Goal: Task Accomplishment & Management: Manage account settings

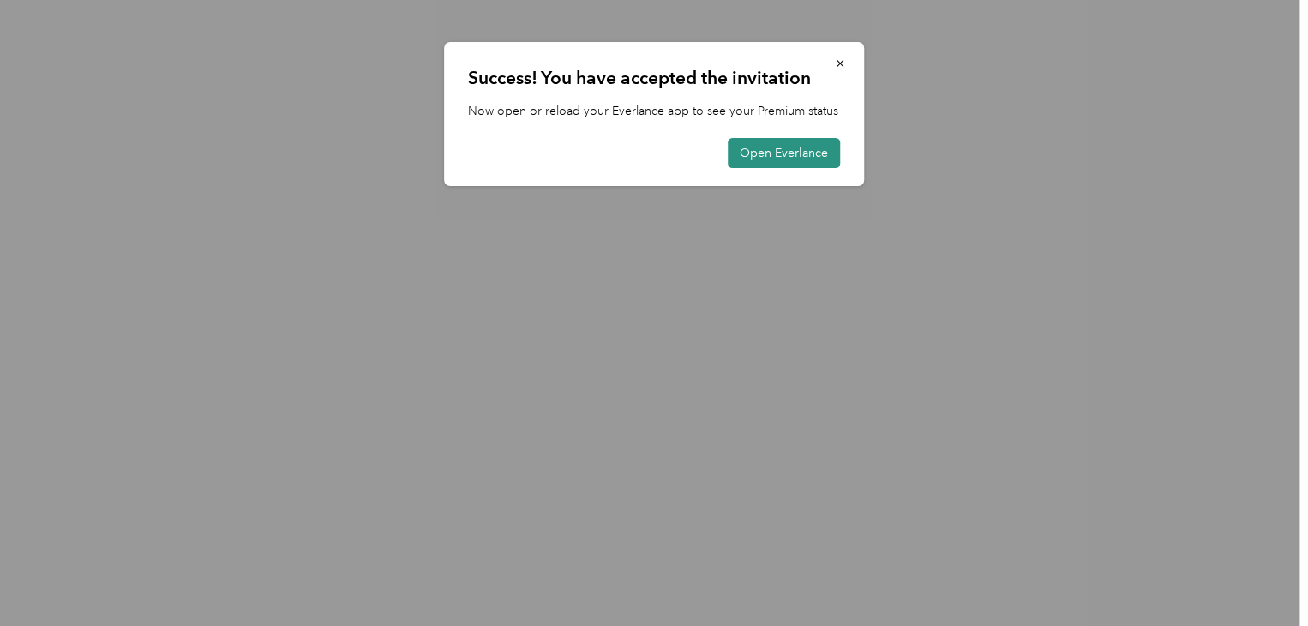
click at [768, 153] on button "Open Everlance" at bounding box center [784, 153] width 112 height 30
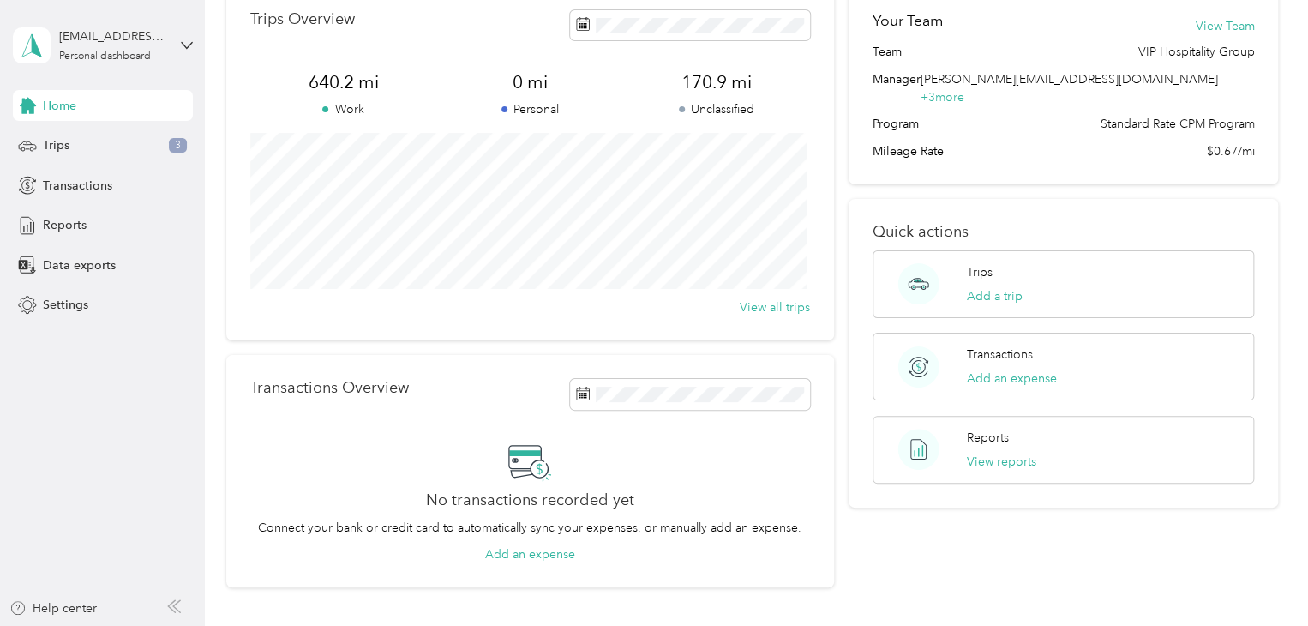
scroll to position [87, 0]
click at [93, 159] on div "Trips 3" at bounding box center [103, 145] width 180 height 31
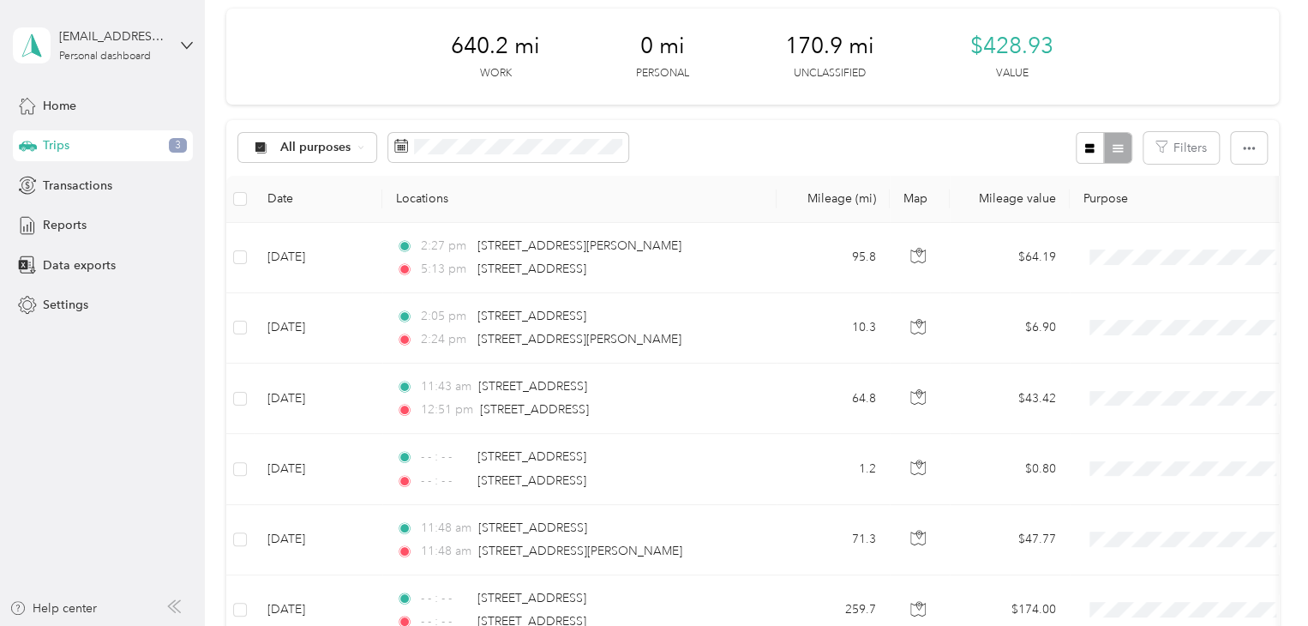
scroll to position [277, 0]
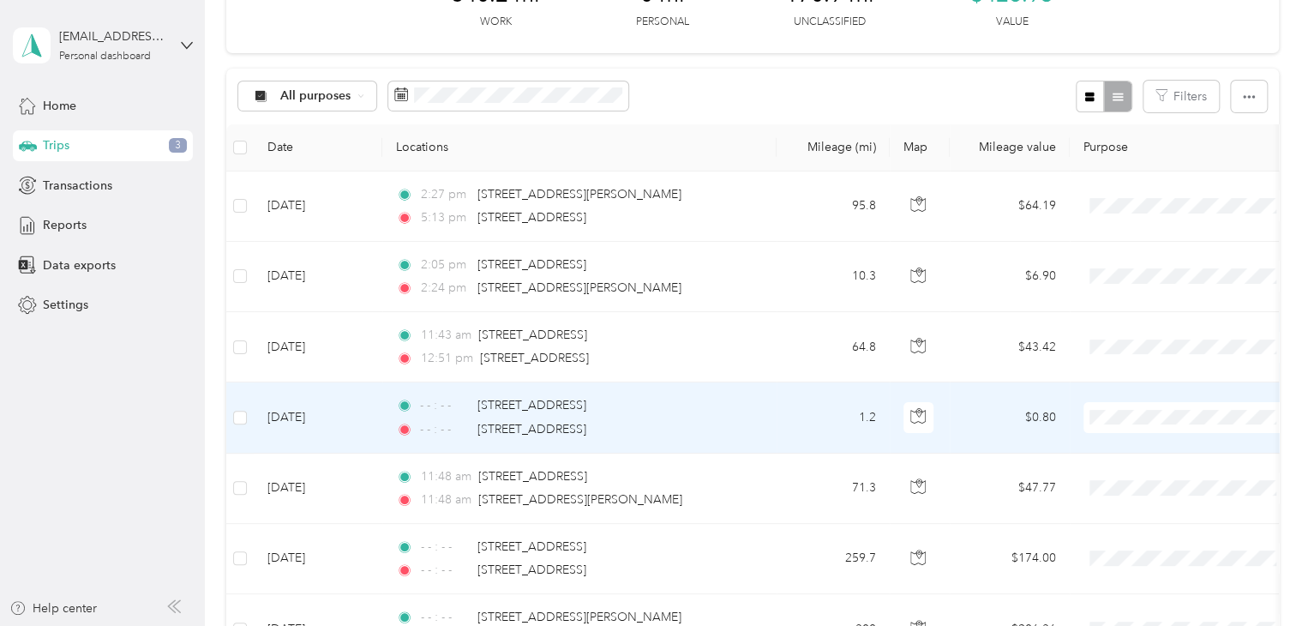
click at [1086, 441] on td at bounding box center [1190, 417] width 240 height 70
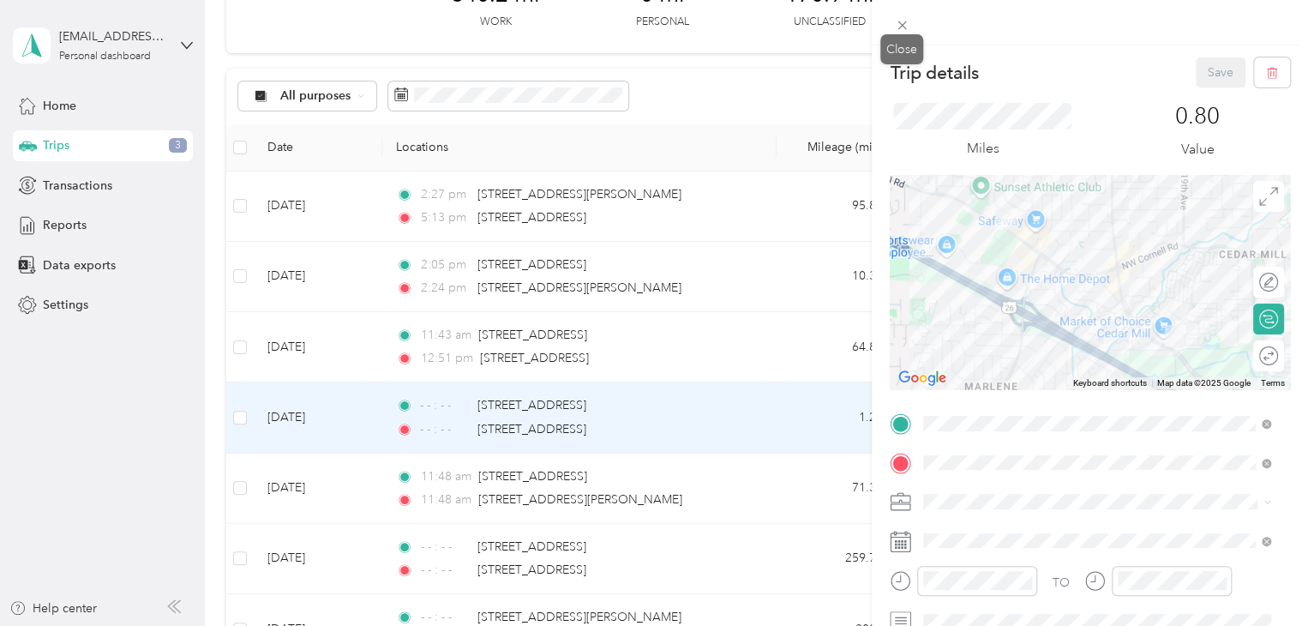
click at [905, 31] on icon at bounding box center [902, 25] width 15 height 15
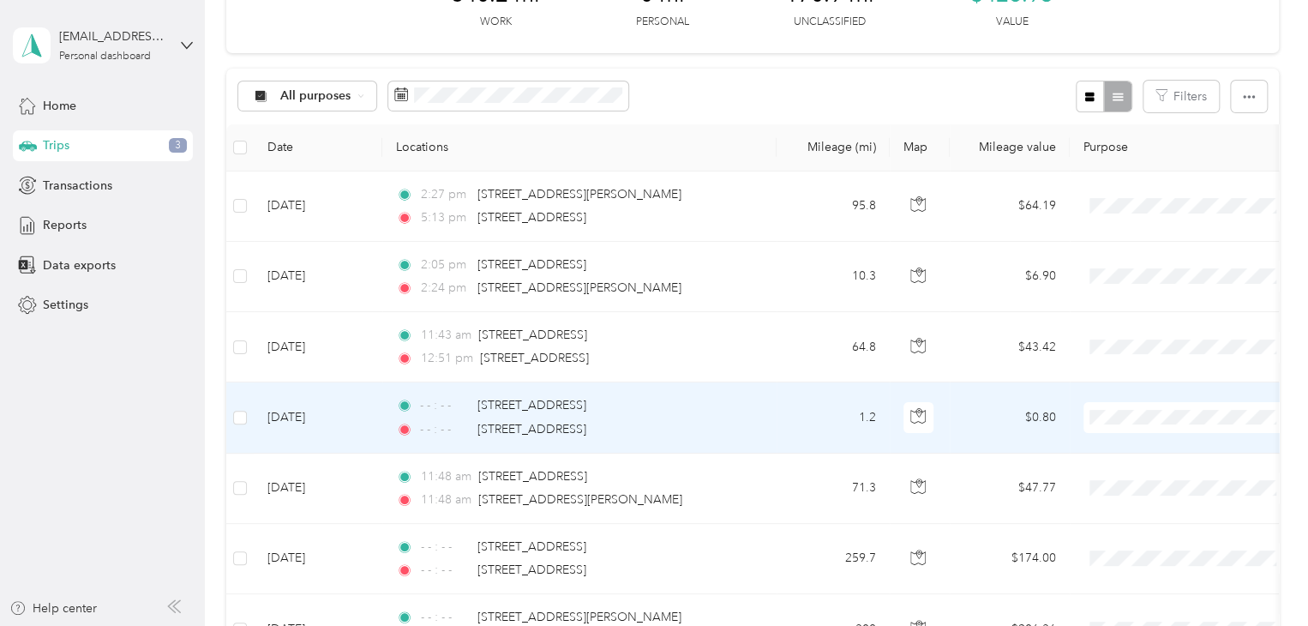
click at [1129, 445] on span "VIP Hospitality Group" at bounding box center [1204, 439] width 159 height 18
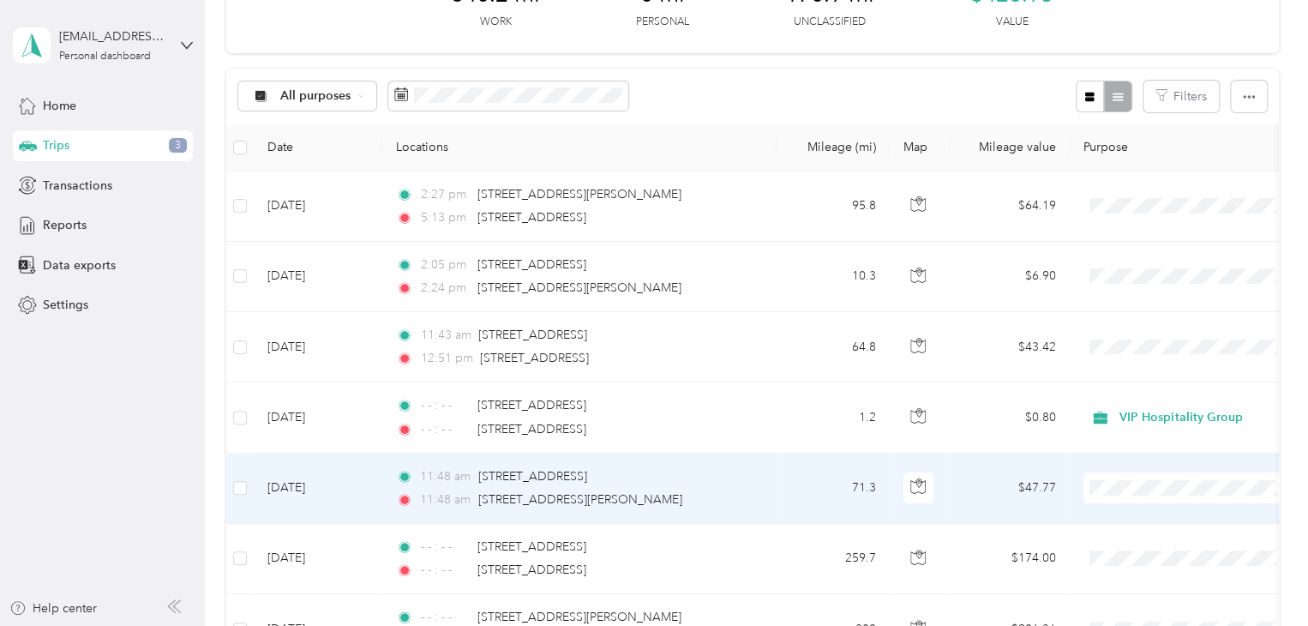
click at [1121, 512] on span "VIP Hospitality Group" at bounding box center [1189, 517] width 189 height 18
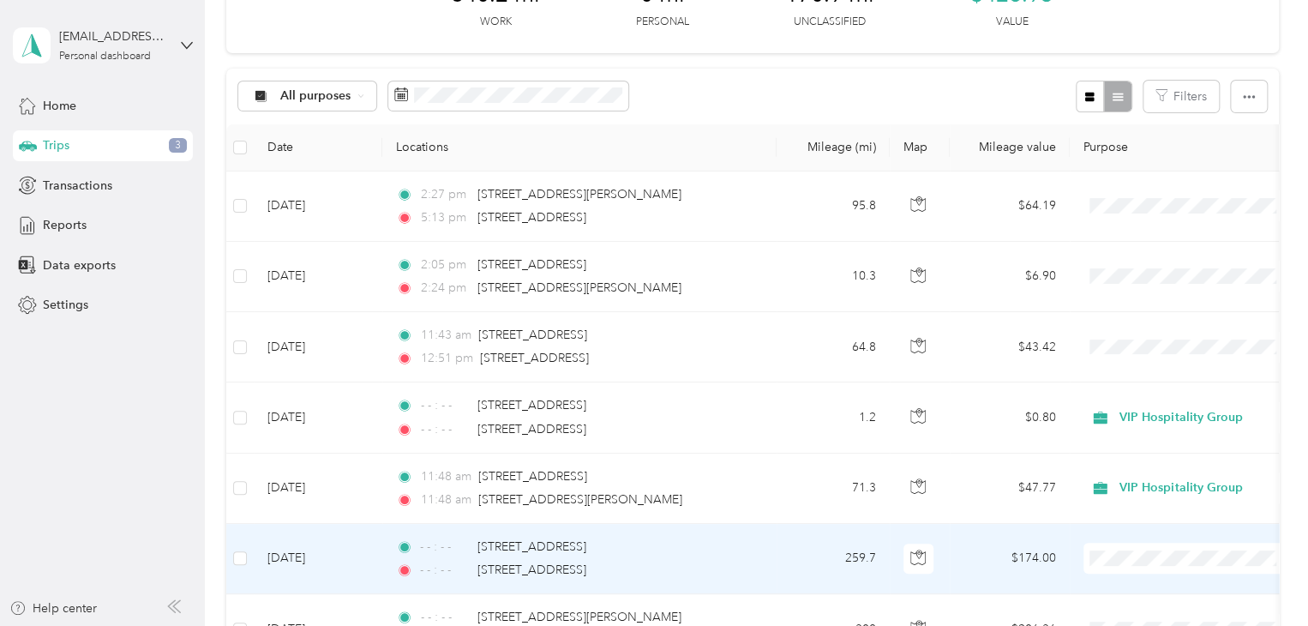
click at [1120, 501] on ol "VIP Hospitality Group Personal" at bounding box center [1189, 503] width 213 height 60
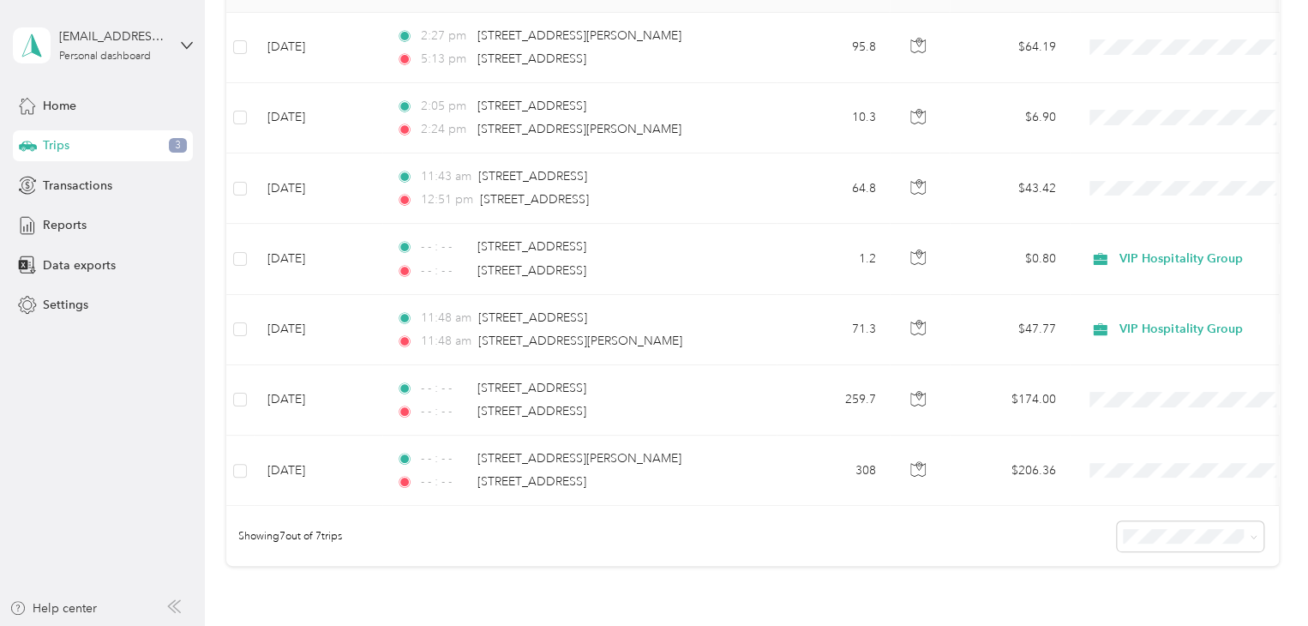
scroll to position [477, 0]
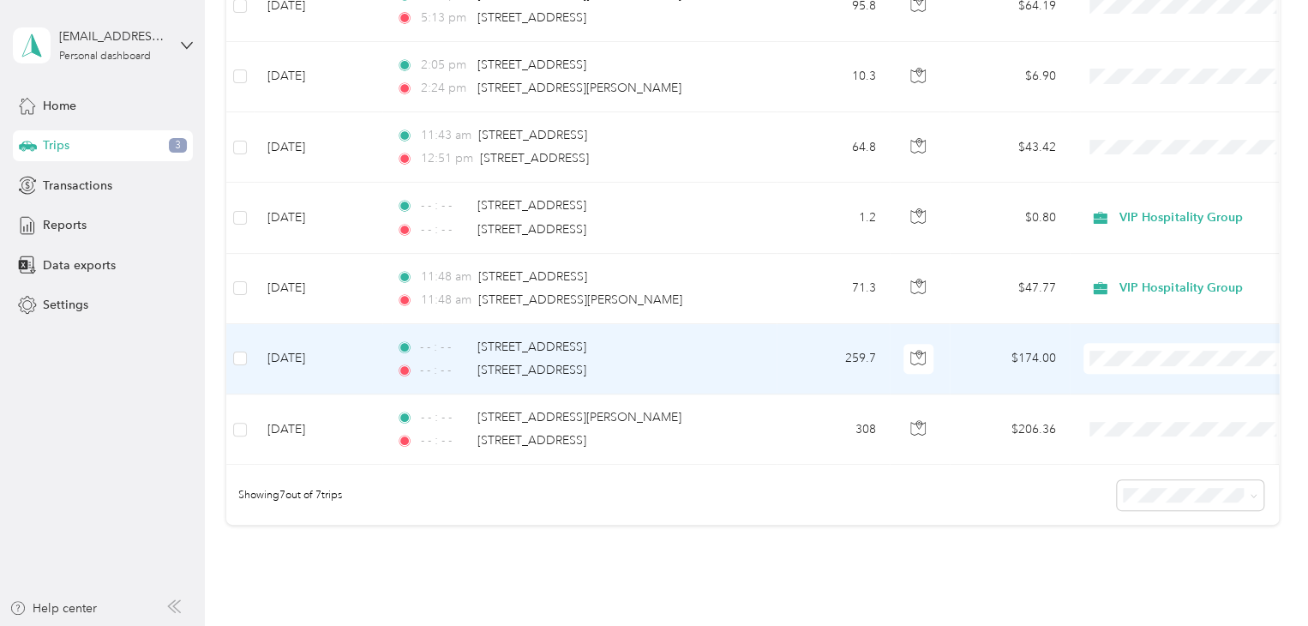
click at [1137, 388] on li "VIP Hospitality Group" at bounding box center [1189, 386] width 213 height 30
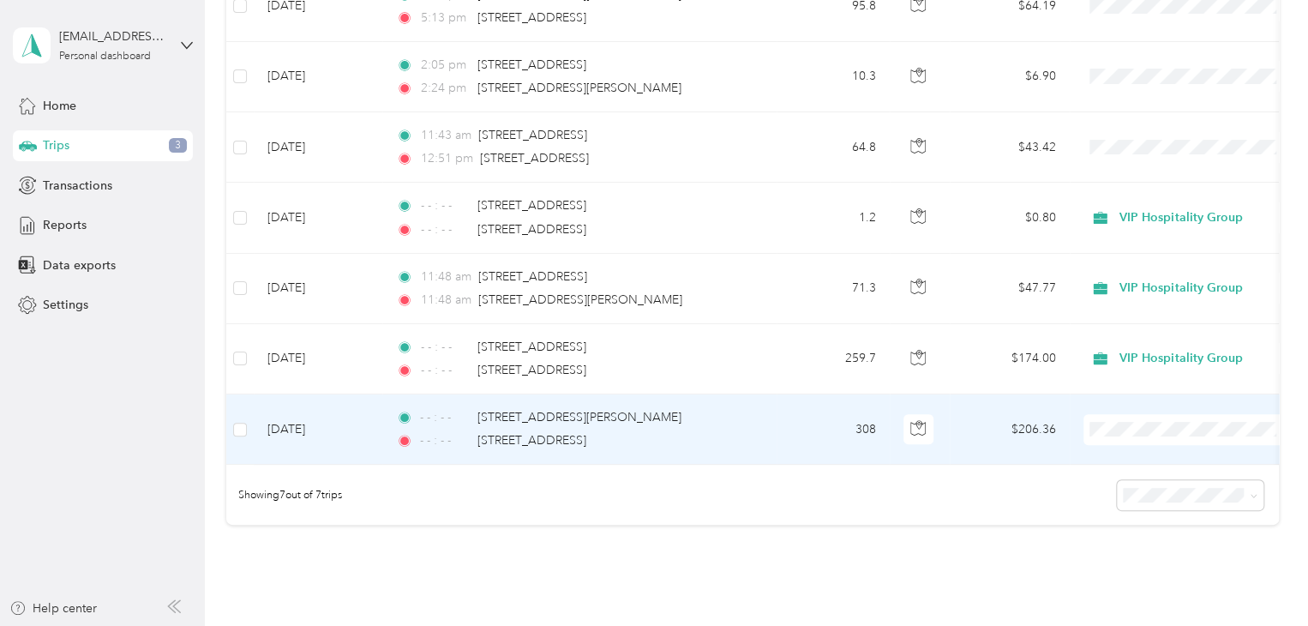
click at [1124, 452] on span "VIP Hospitality Group" at bounding box center [1189, 450] width 189 height 18
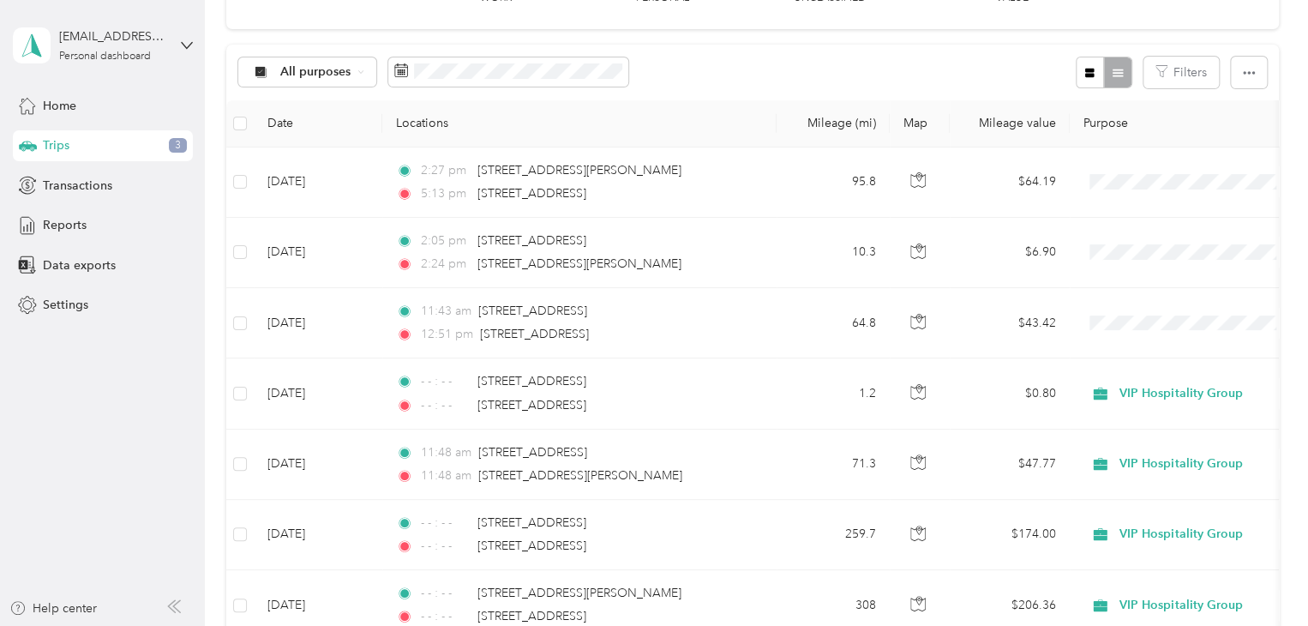
scroll to position [291, 0]
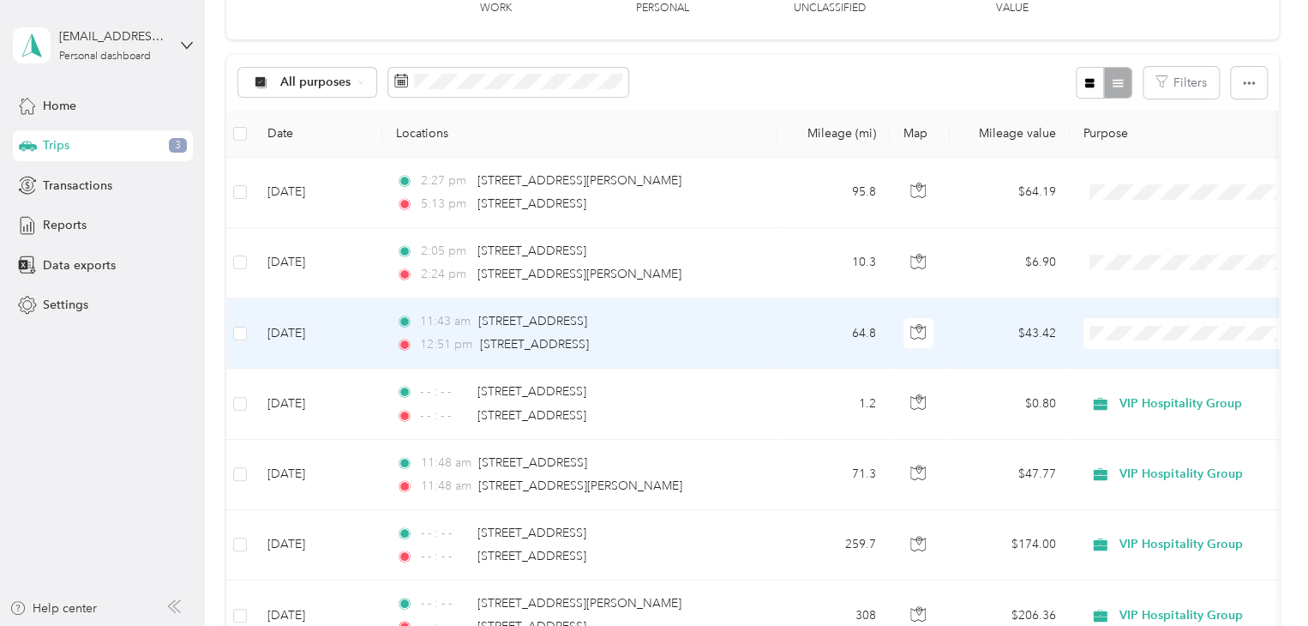
click at [1137, 357] on span "VIP Hospitality Group" at bounding box center [1204, 364] width 159 height 18
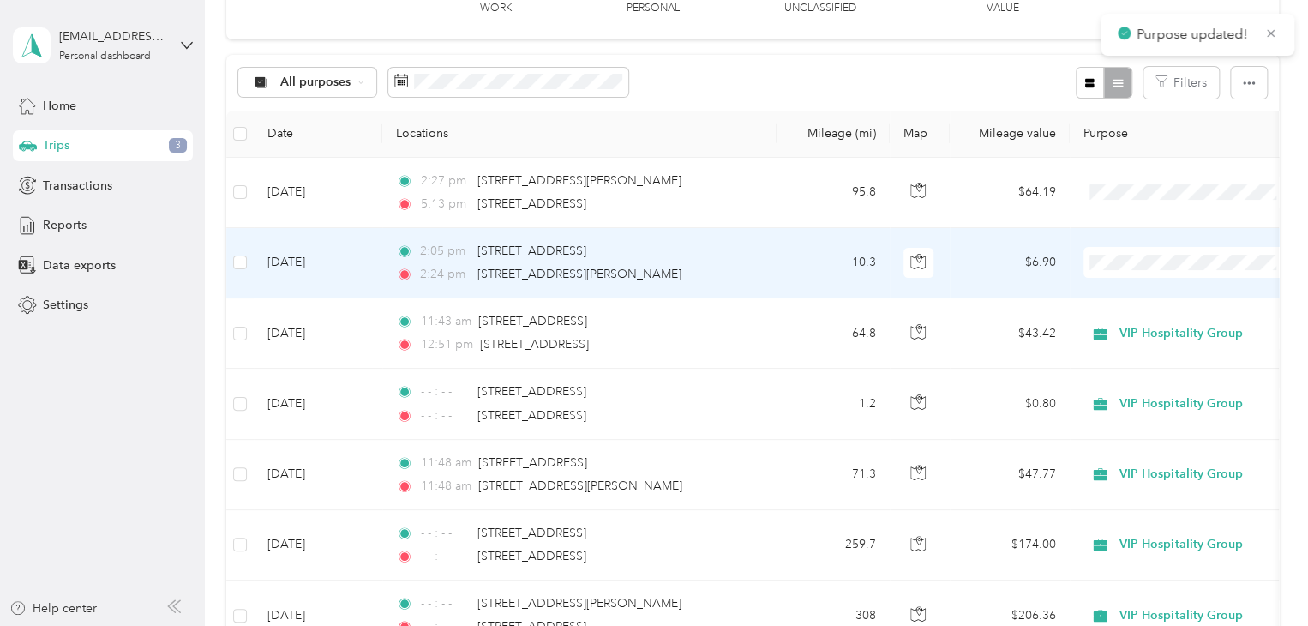
click at [1135, 253] on span at bounding box center [1189, 262] width 213 height 31
click at [1142, 291] on span "VIP Hospitality Group" at bounding box center [1204, 286] width 159 height 18
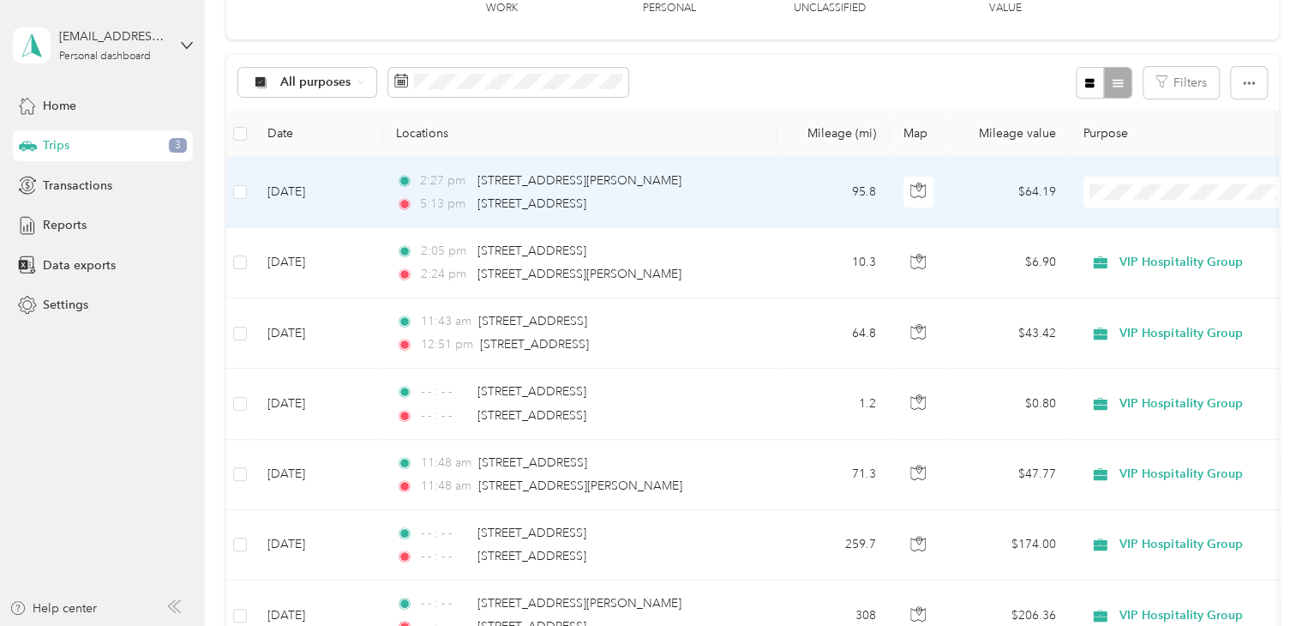
click at [1159, 229] on ol "VIP Hospitality Group Personal" at bounding box center [1189, 238] width 213 height 60
click at [1136, 219] on span "VIP Hospitality Group" at bounding box center [1204, 223] width 159 height 18
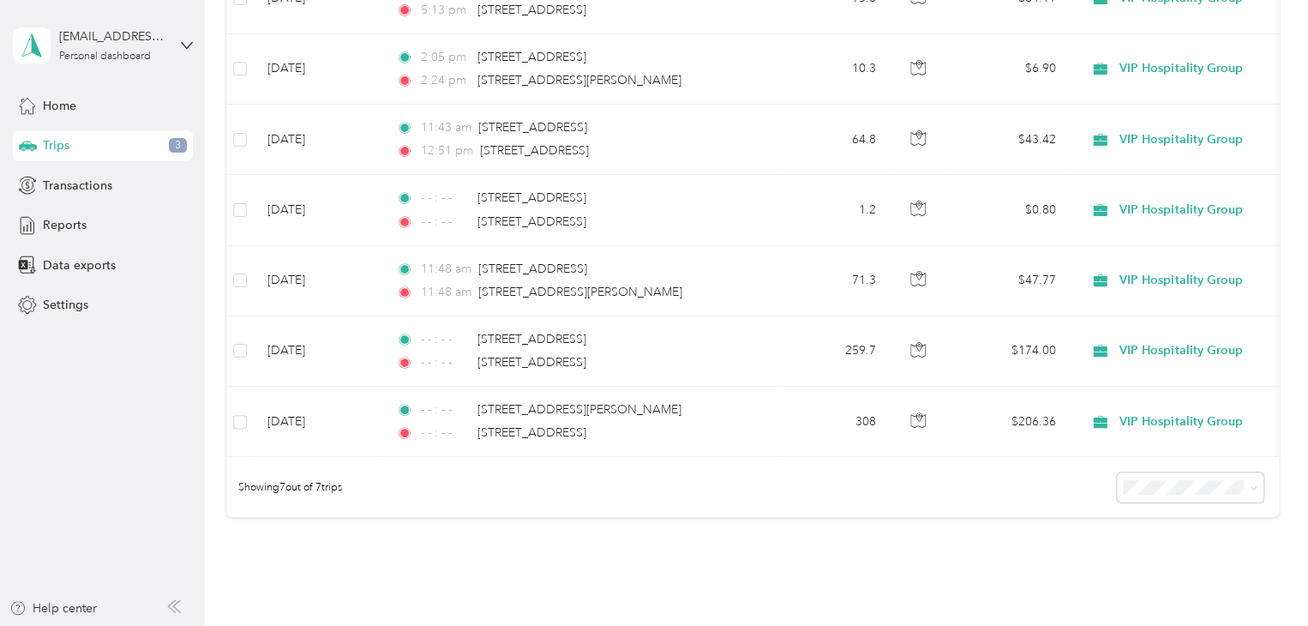
scroll to position [437, 0]
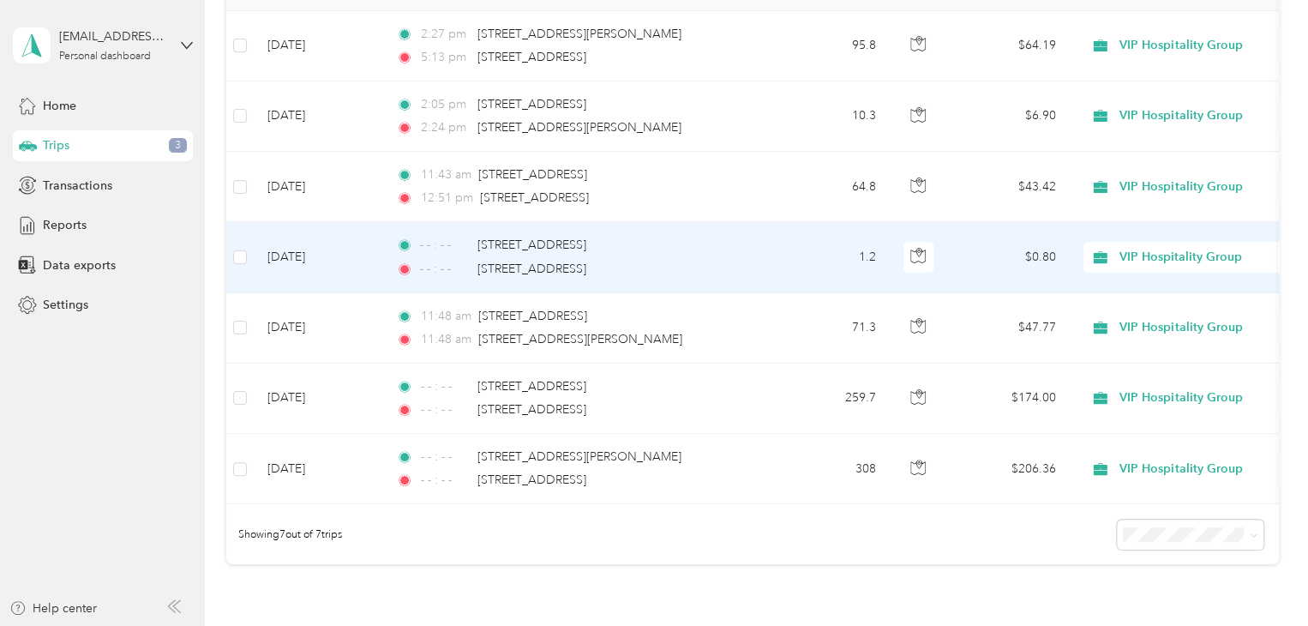
click at [813, 249] on td "1.2" at bounding box center [833, 257] width 113 height 70
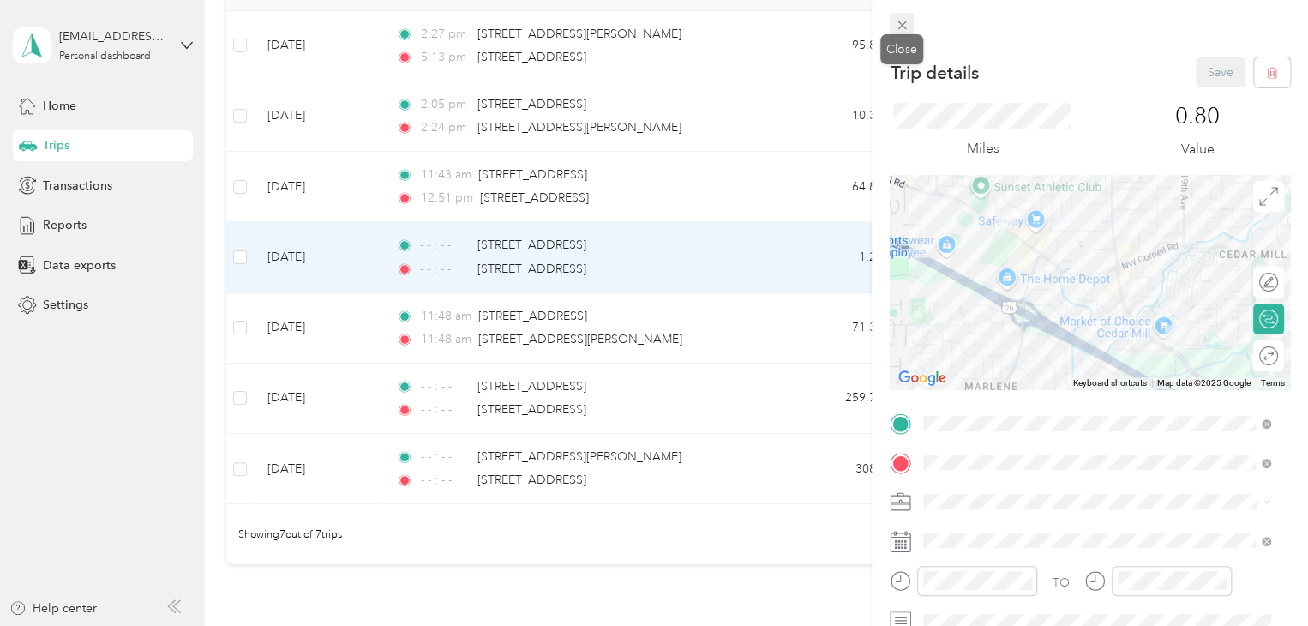
click at [904, 26] on icon at bounding box center [902, 25] width 15 height 15
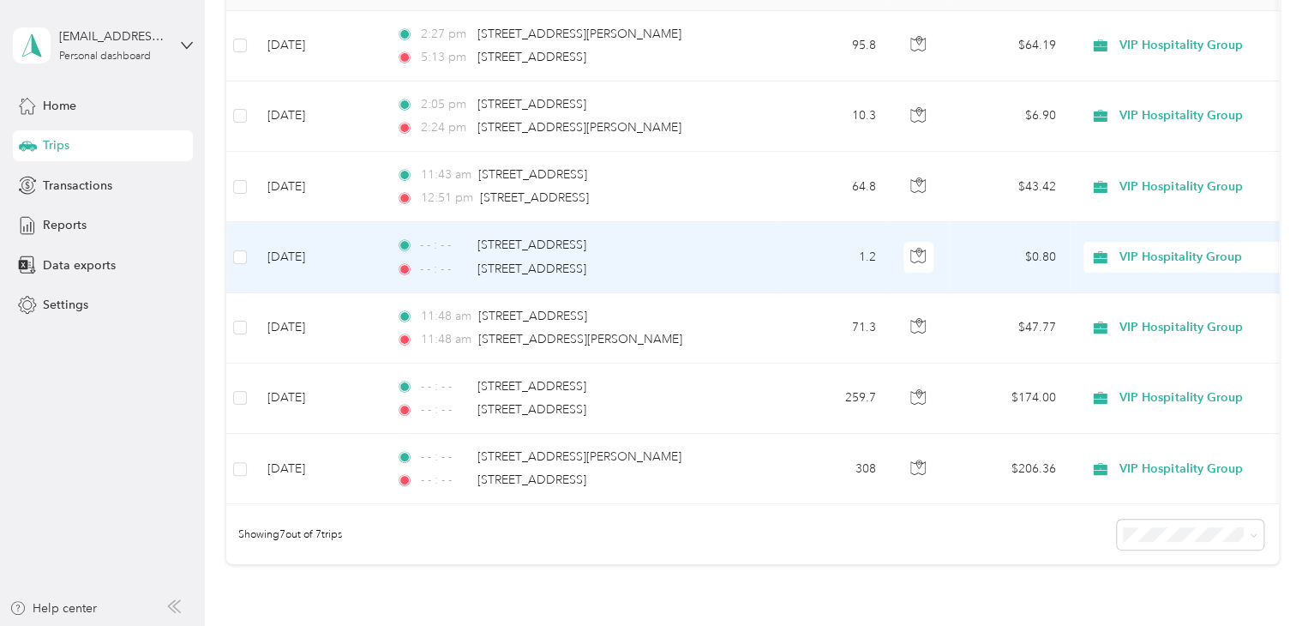
click at [799, 241] on td "1.2" at bounding box center [833, 257] width 113 height 70
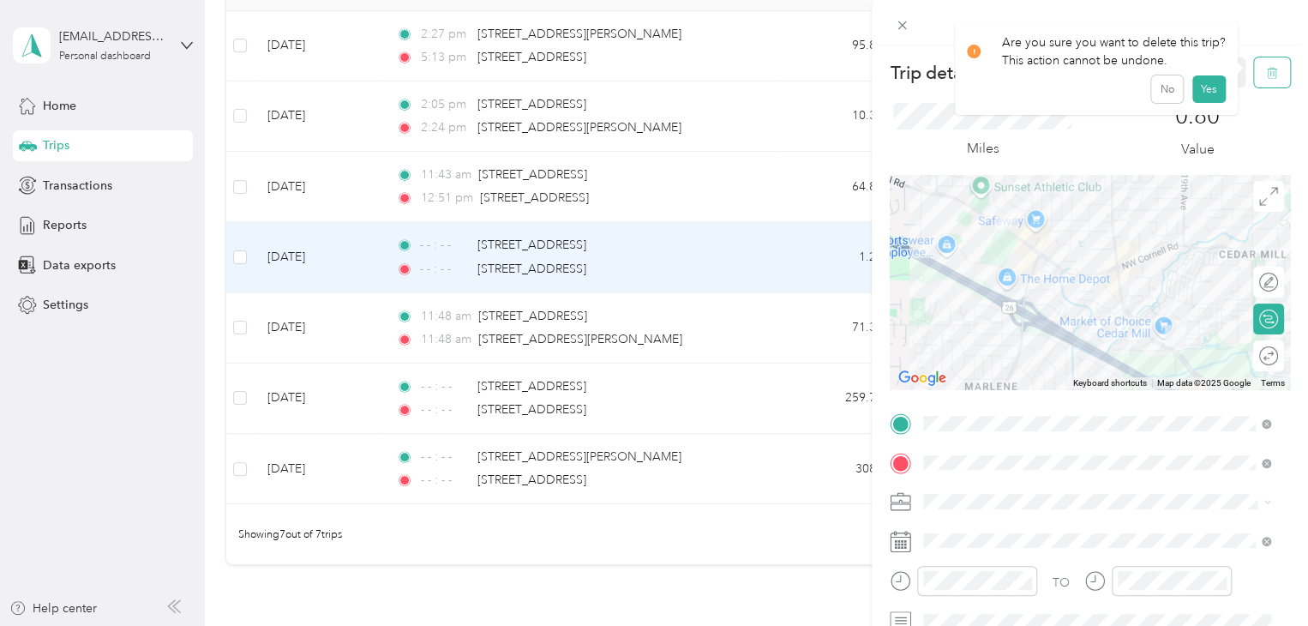
click at [1254, 71] on button "button" at bounding box center [1272, 72] width 36 height 30
click at [1215, 93] on button "Yes" at bounding box center [1207, 93] width 33 height 27
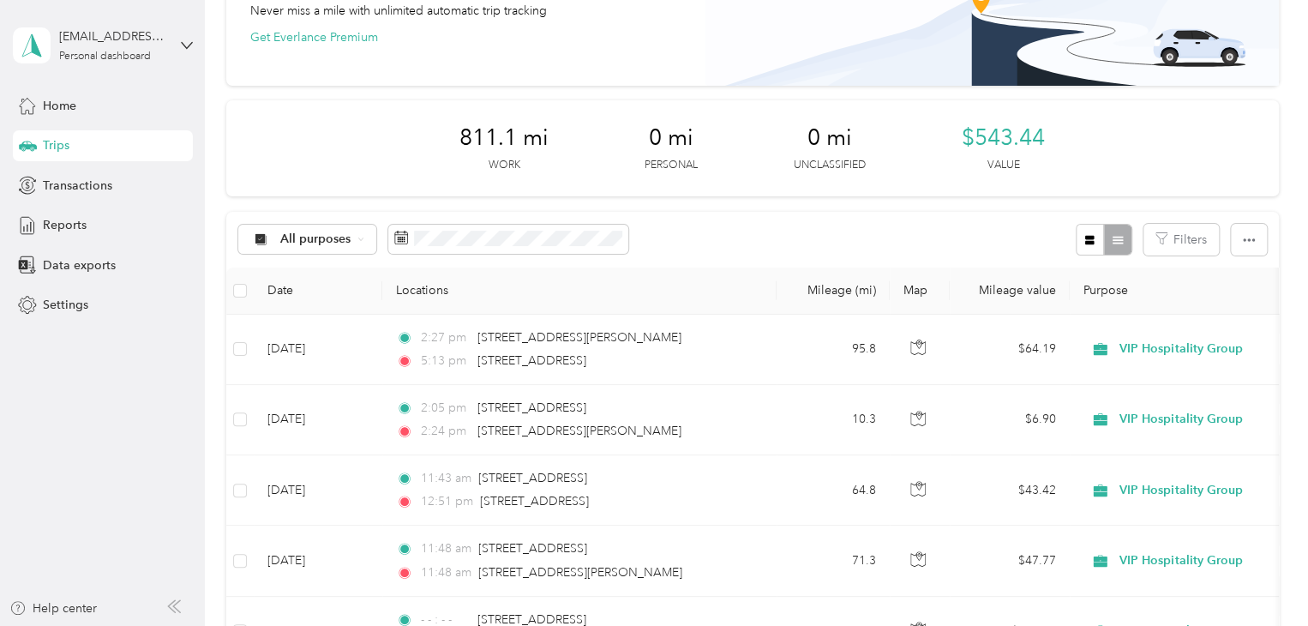
scroll to position [77, 0]
